Goal: Task Accomplishment & Management: Manage account settings

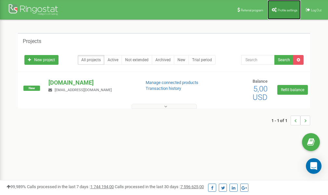
click at [283, 11] on span "Profile settings" at bounding box center [287, 10] width 20 height 4
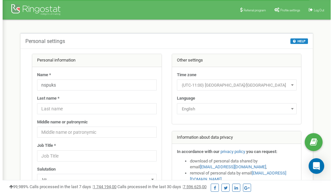
scroll to position [32, 0]
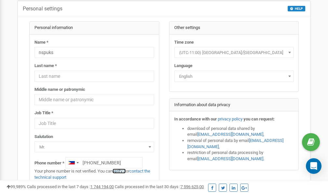
click at [121, 171] on link "verify it" at bounding box center [118, 170] width 13 height 5
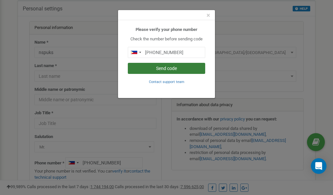
click at [156, 69] on button "Send code" at bounding box center [166, 68] width 77 height 11
